Goal: Transaction & Acquisition: Purchase product/service

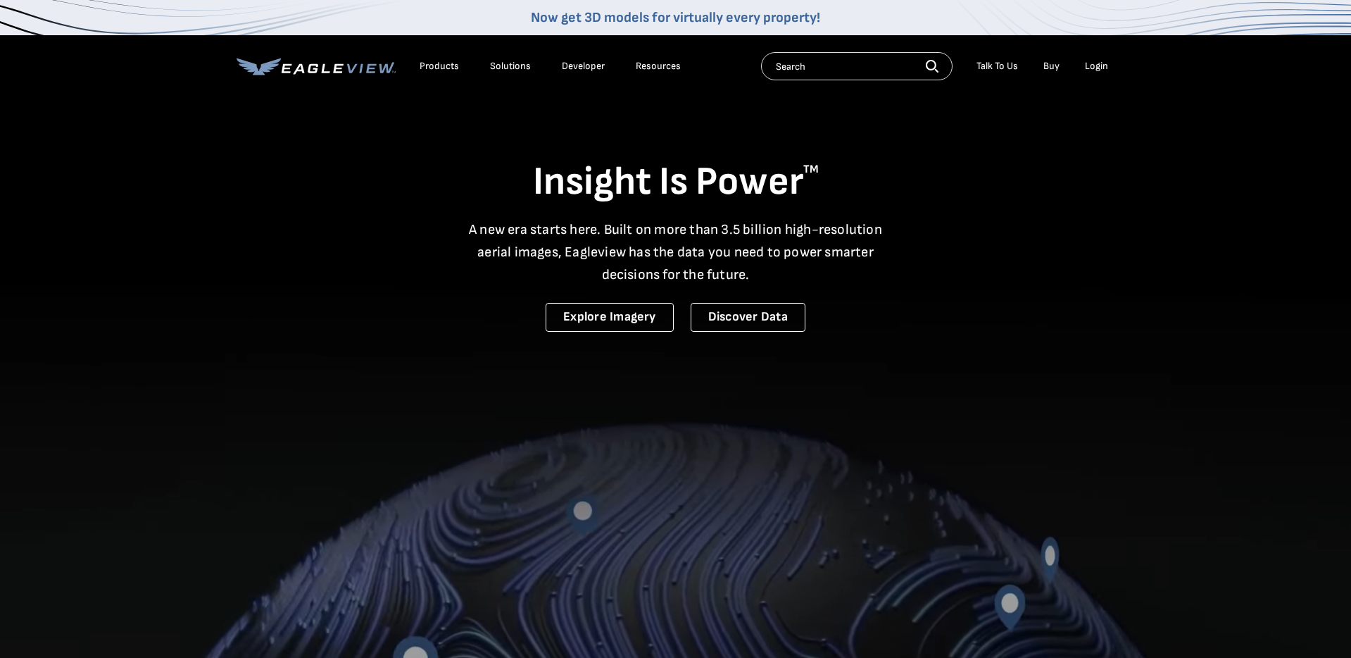
click at [1089, 69] on div "Login" at bounding box center [1096, 66] width 23 height 13
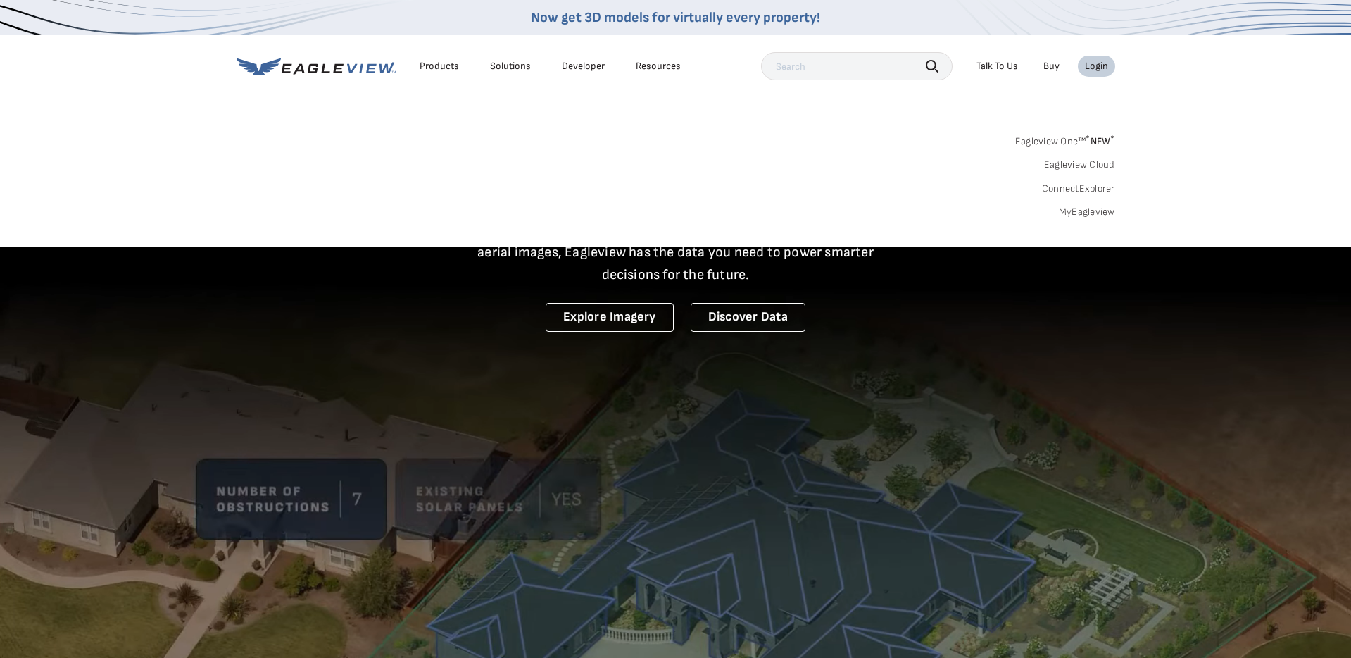
click at [1068, 212] on link "MyEagleview" at bounding box center [1087, 212] width 56 height 13
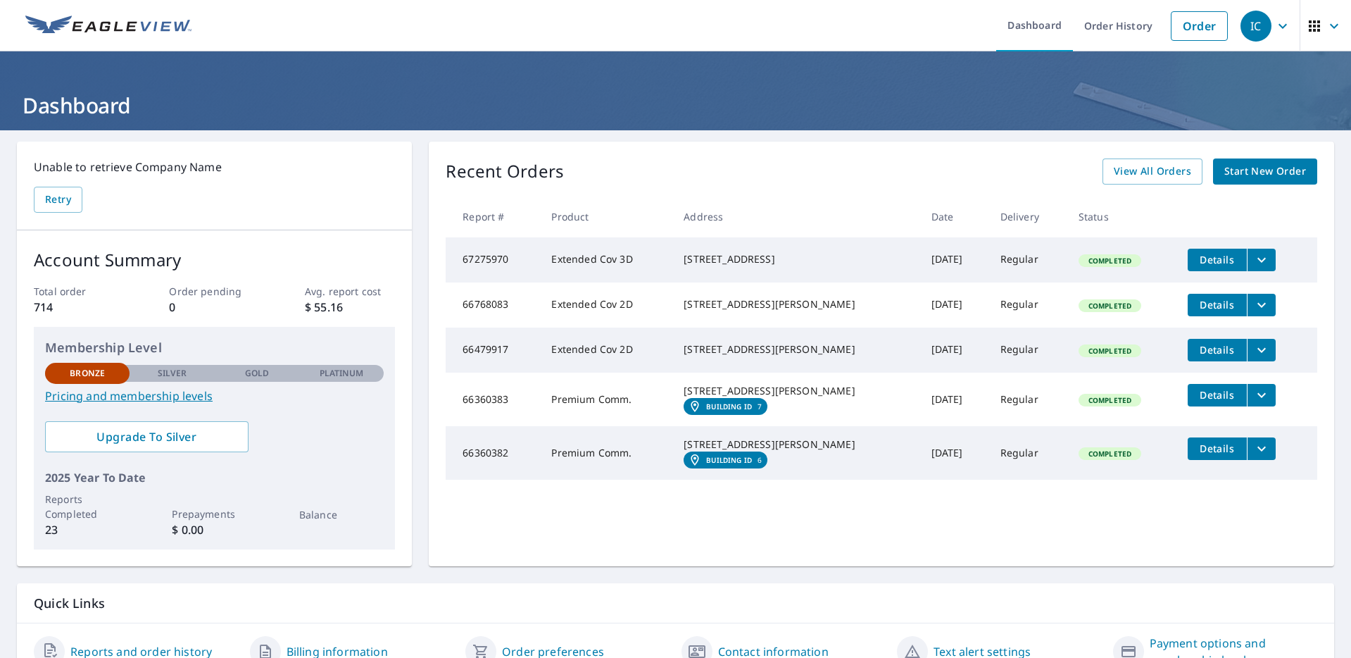
click at [1225, 168] on span "Start New Order" at bounding box center [1265, 172] width 82 height 18
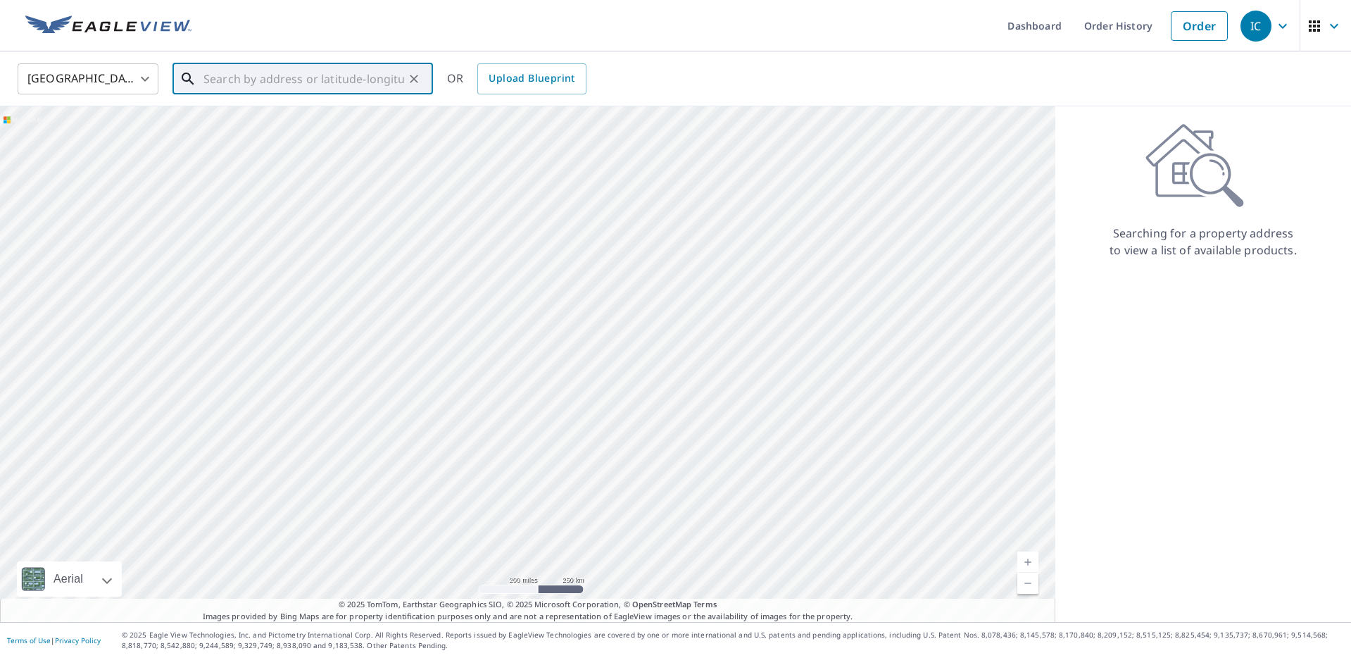
click at [232, 74] on input "text" at bounding box center [303, 78] width 201 height 39
click at [206, 134] on p "Blue Hill, NE 68930" at bounding box center [311, 135] width 221 height 14
type input "105 W Saline St Blue Hill, NE 68930"
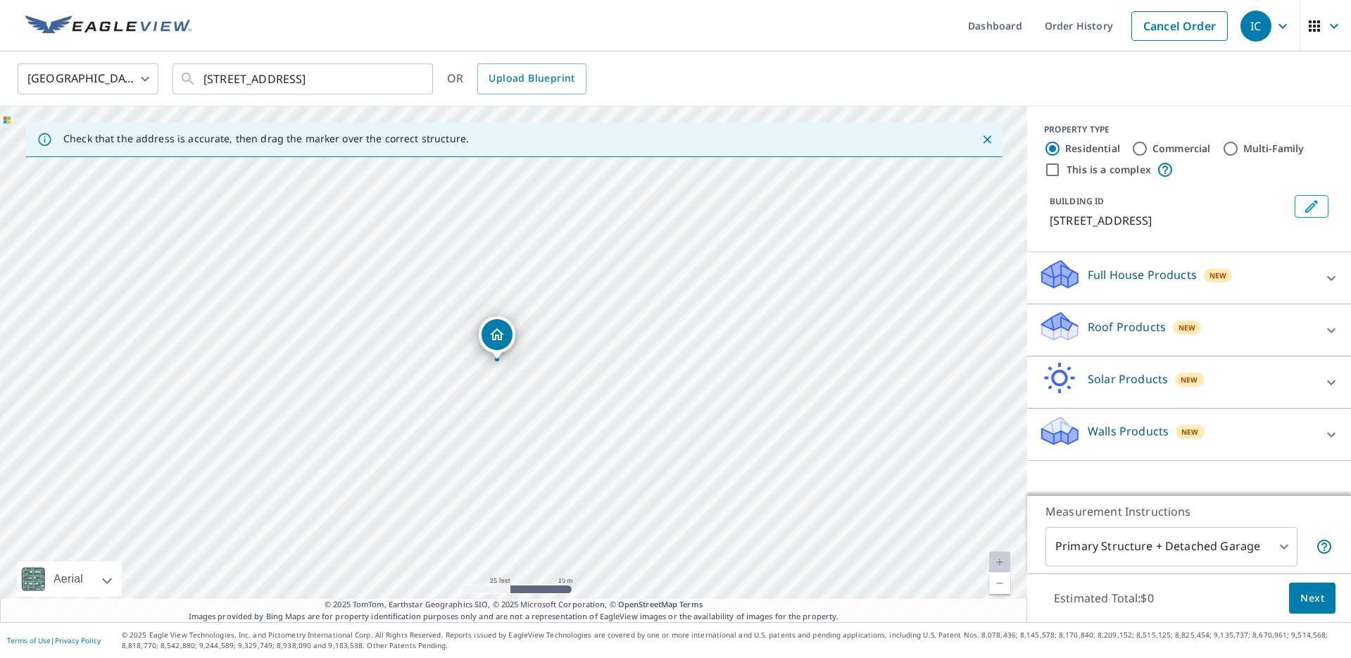
click at [1085, 327] on div "Roof Products New" at bounding box center [1176, 330] width 276 height 40
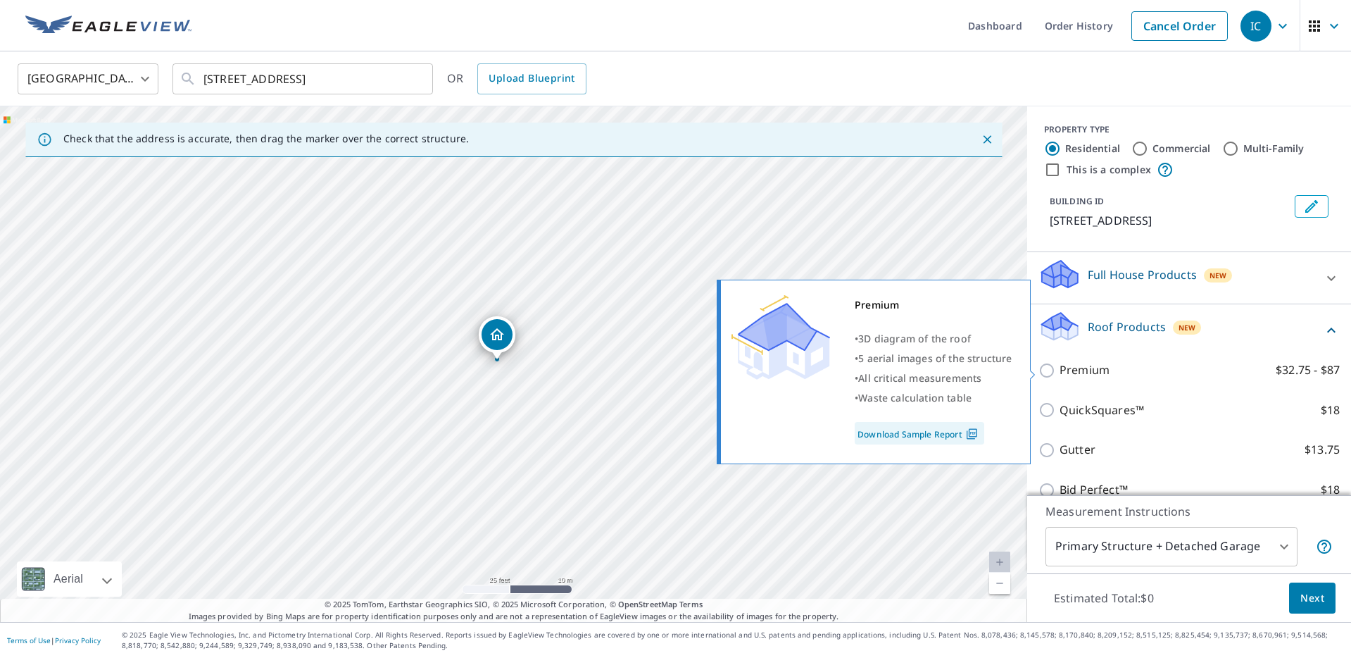
click at [1053, 368] on input "Premium $32.75 - $87" at bounding box center [1048, 370] width 21 height 17
checkbox input "true"
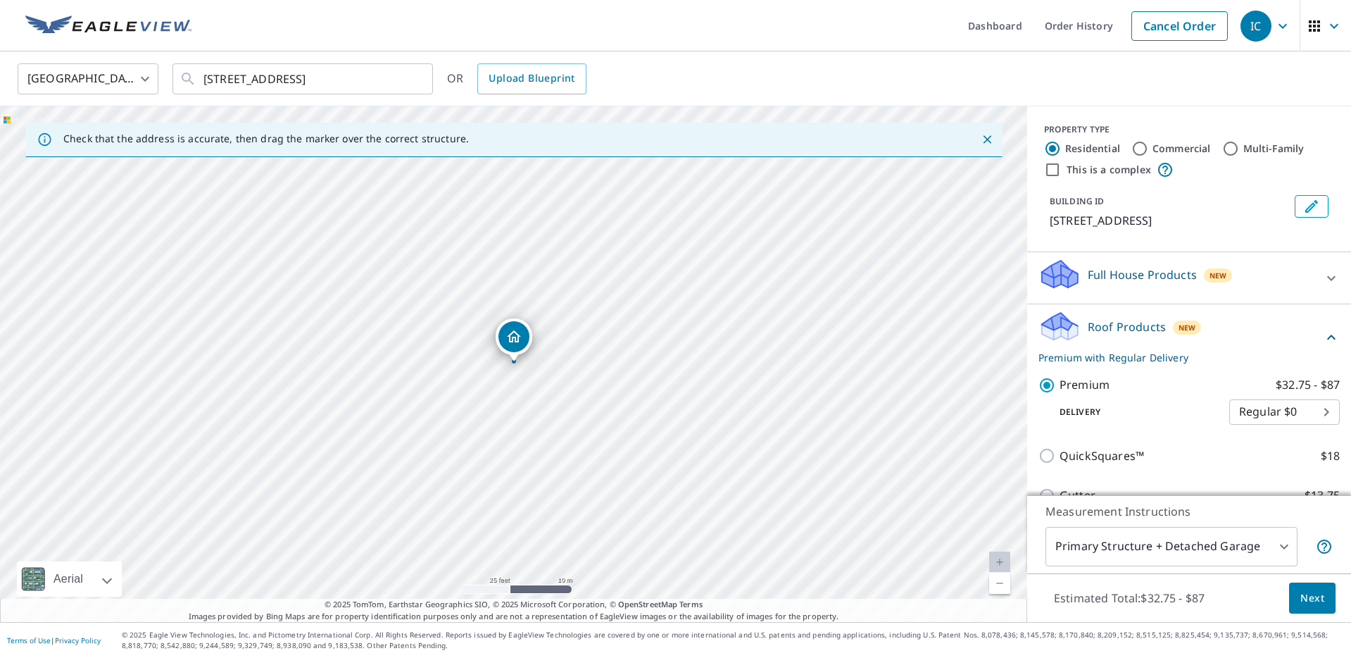
click at [1321, 589] on span "Next" at bounding box center [1312, 598] width 24 height 18
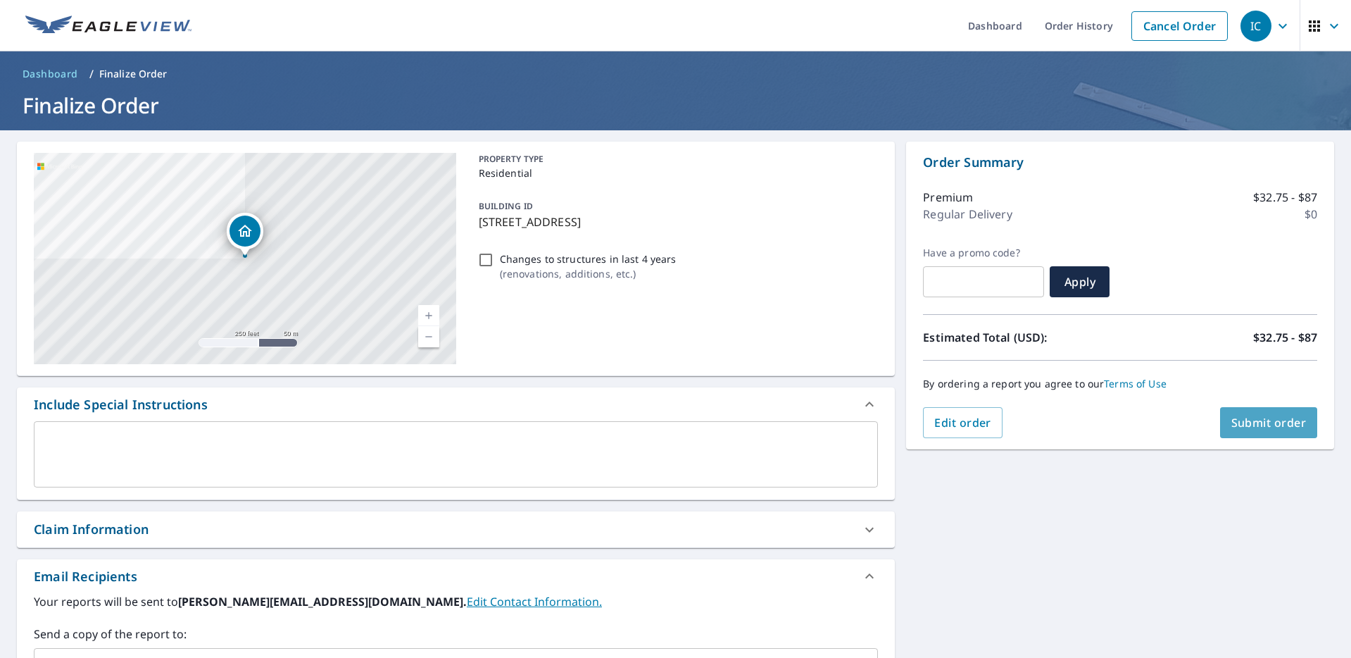
click at [1247, 434] on button "Submit order" at bounding box center [1269, 422] width 98 height 31
